Goal: Find specific page/section: Find specific page/section

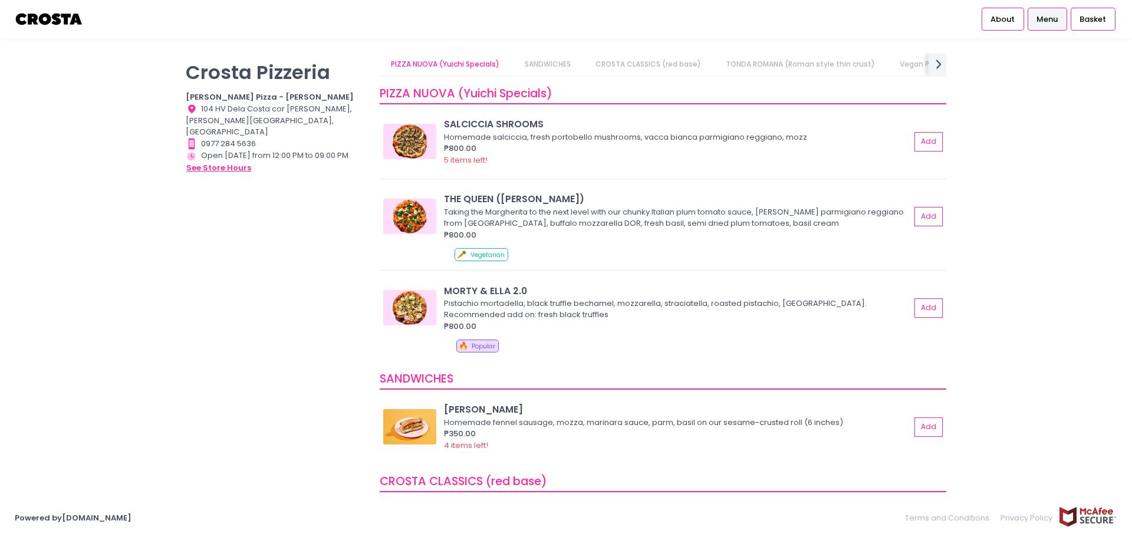
click at [203, 161] on button "see store hours" at bounding box center [219, 167] width 66 height 13
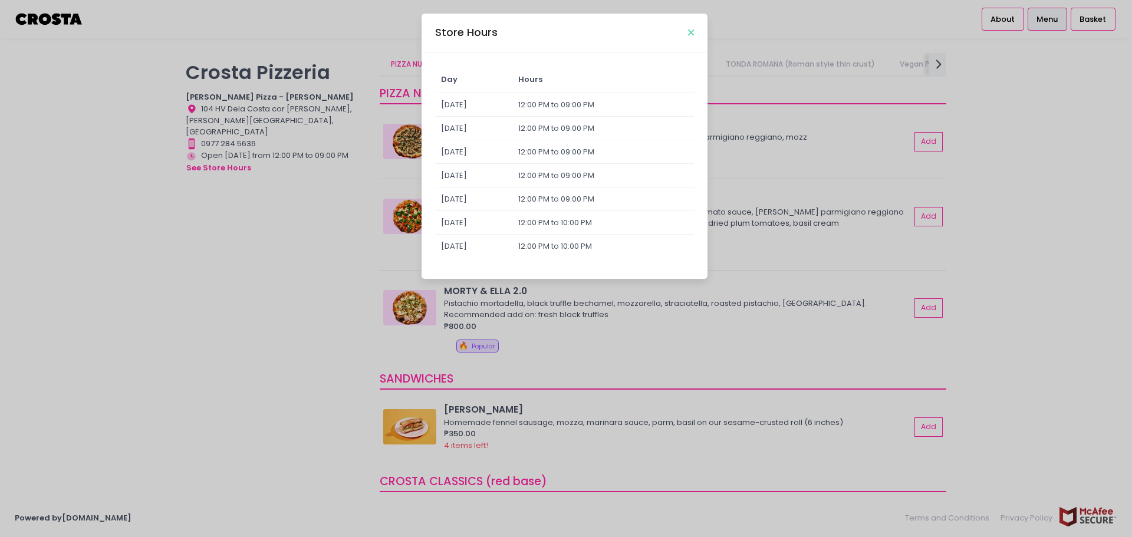
click at [693, 31] on icon "Close" at bounding box center [691, 32] width 6 height 9
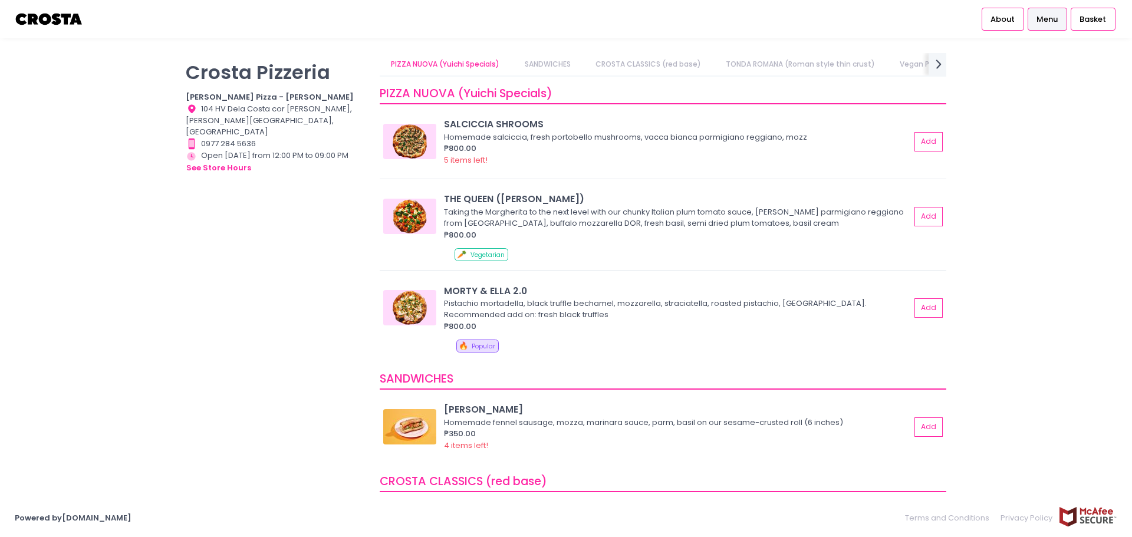
click at [185, 275] on div "[PERSON_NAME] Pizzeria [PERSON_NAME] Pizza - [PERSON_NAME] Location Created wit…" at bounding box center [276, 262] width 194 height 419
click at [185, 97] on div "[PERSON_NAME] Pizzeria [PERSON_NAME] Pizza - [PERSON_NAME] Location Created wit…" at bounding box center [276, 262] width 194 height 419
drag, startPoint x: 186, startPoint y: 93, endPoint x: 351, endPoint y: 140, distance: 170.9
click at [351, 140] on div "[PERSON_NAME] Pizzeria [PERSON_NAME] Pizza - [PERSON_NAME] Location Created wit…" at bounding box center [276, 262] width 194 height 419
copy div "[PERSON_NAME] Pizza - [PERSON_NAME] Location Created with Sketch. 104 HV Dela C…"
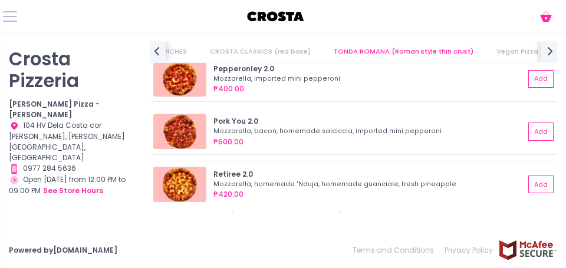
scroll to position [365, 0]
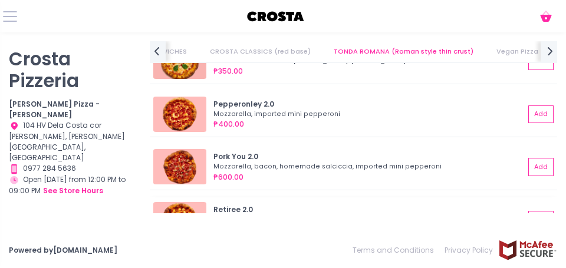
drag, startPoint x: 117, startPoint y: 225, endPoint x: 253, endPoint y: 204, distance: 137.7
click at [117, 225] on div "[PERSON_NAME] Pizzeria [PERSON_NAME] Pizza - [PERSON_NAME] Location Created wit…" at bounding box center [283, 132] width 566 height 200
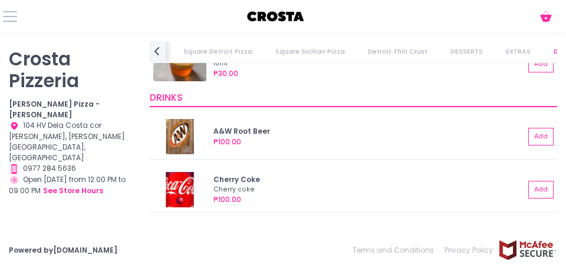
scroll to position [2310, 0]
